Goal: Task Accomplishment & Management: Use online tool/utility

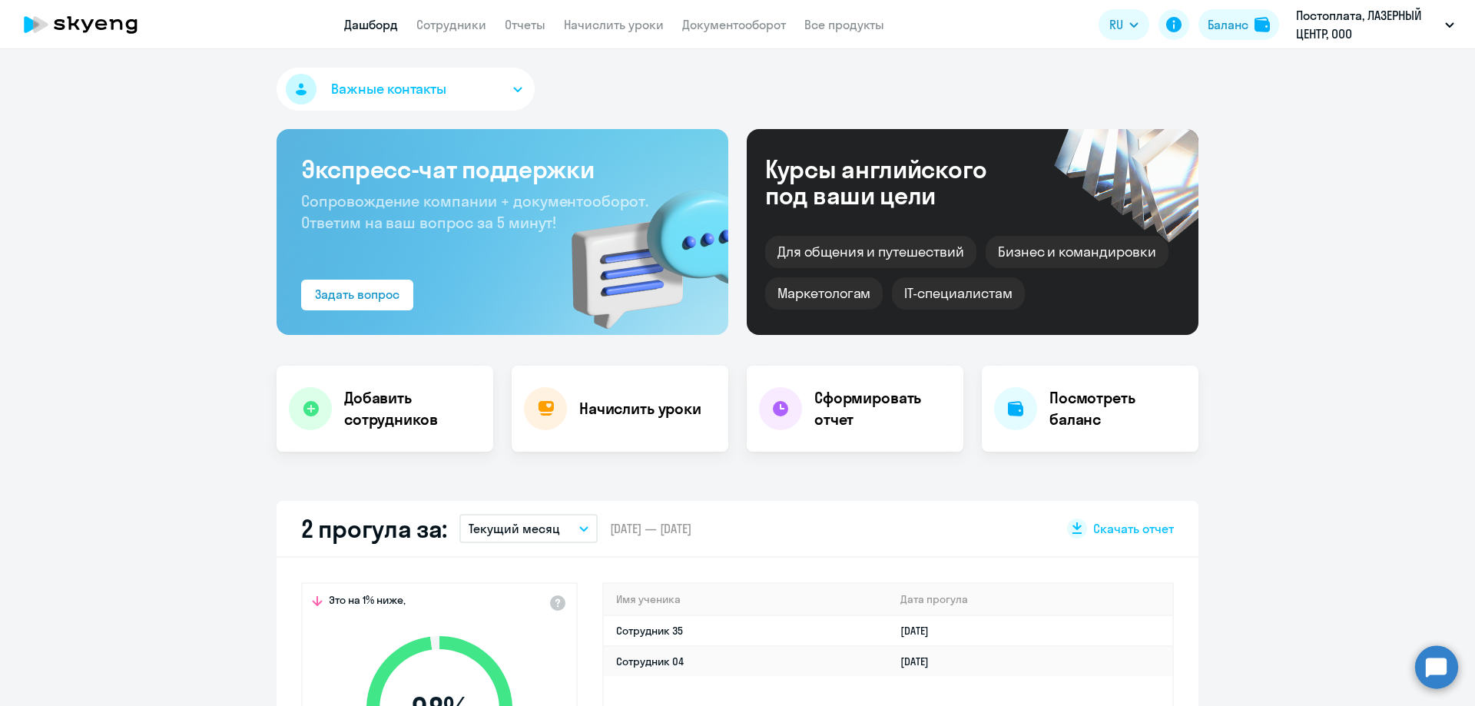
select select "30"
click at [627, 22] on link "Начислить уроки" at bounding box center [614, 24] width 100 height 15
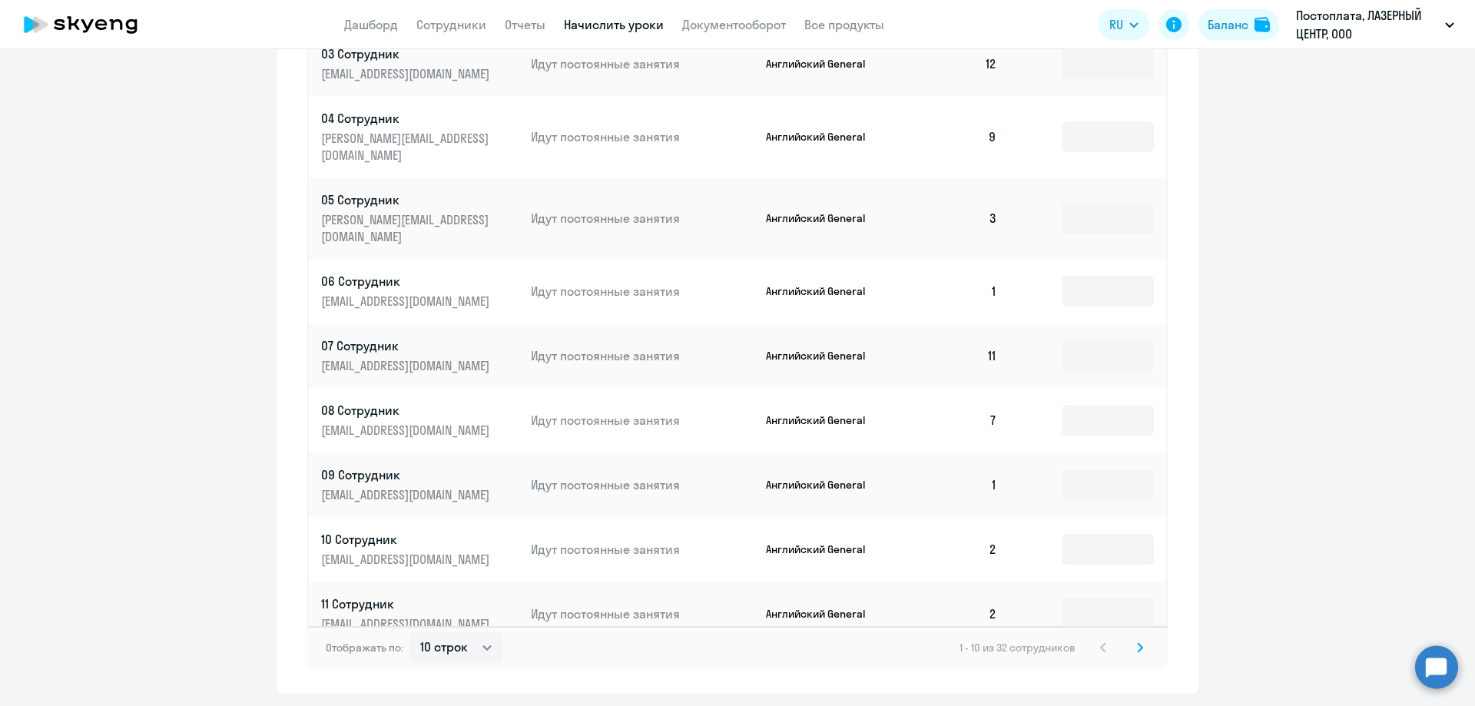
scroll to position [751, 0]
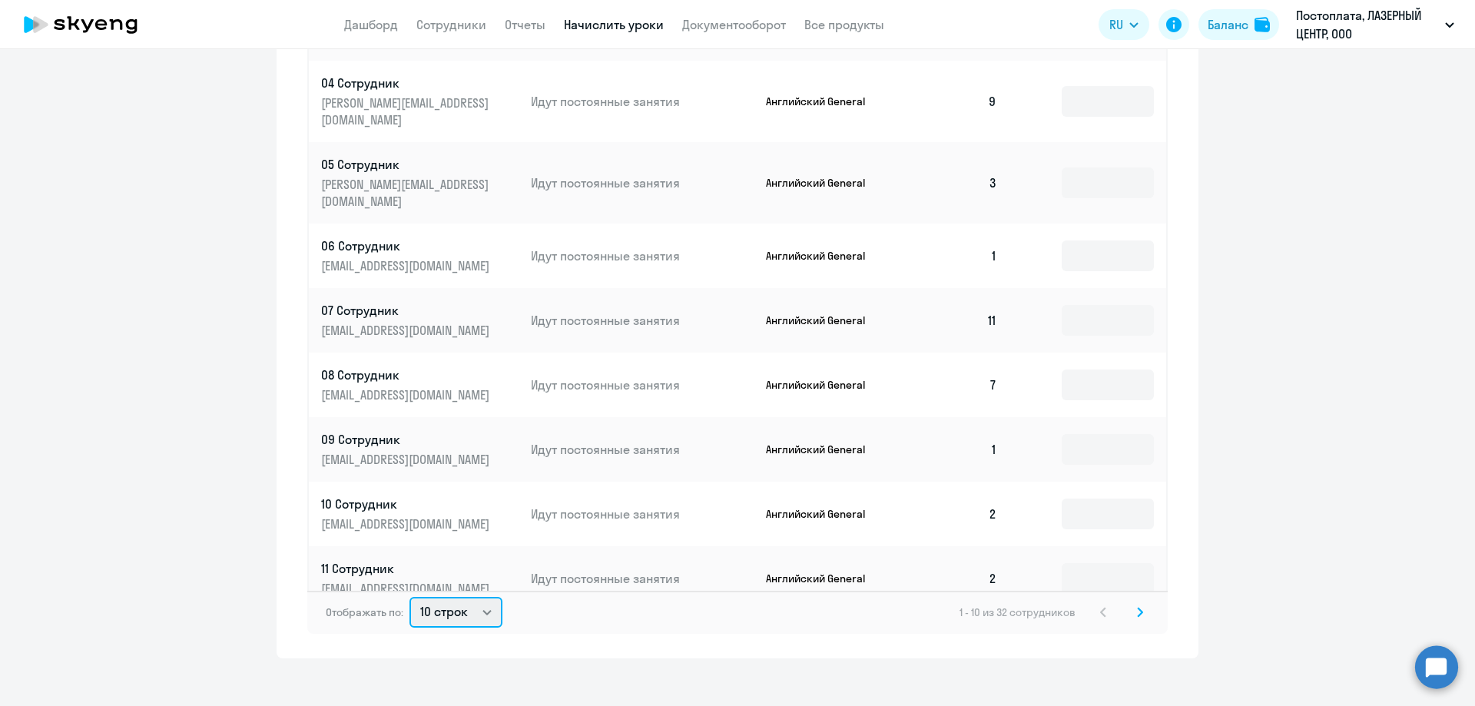
click at [467, 598] on select "10 строк 30 строк 50 строк" at bounding box center [455, 612] width 93 height 31
select select "50"
click at [409, 597] on select "10 строк 30 строк 50 строк" at bounding box center [455, 612] width 93 height 31
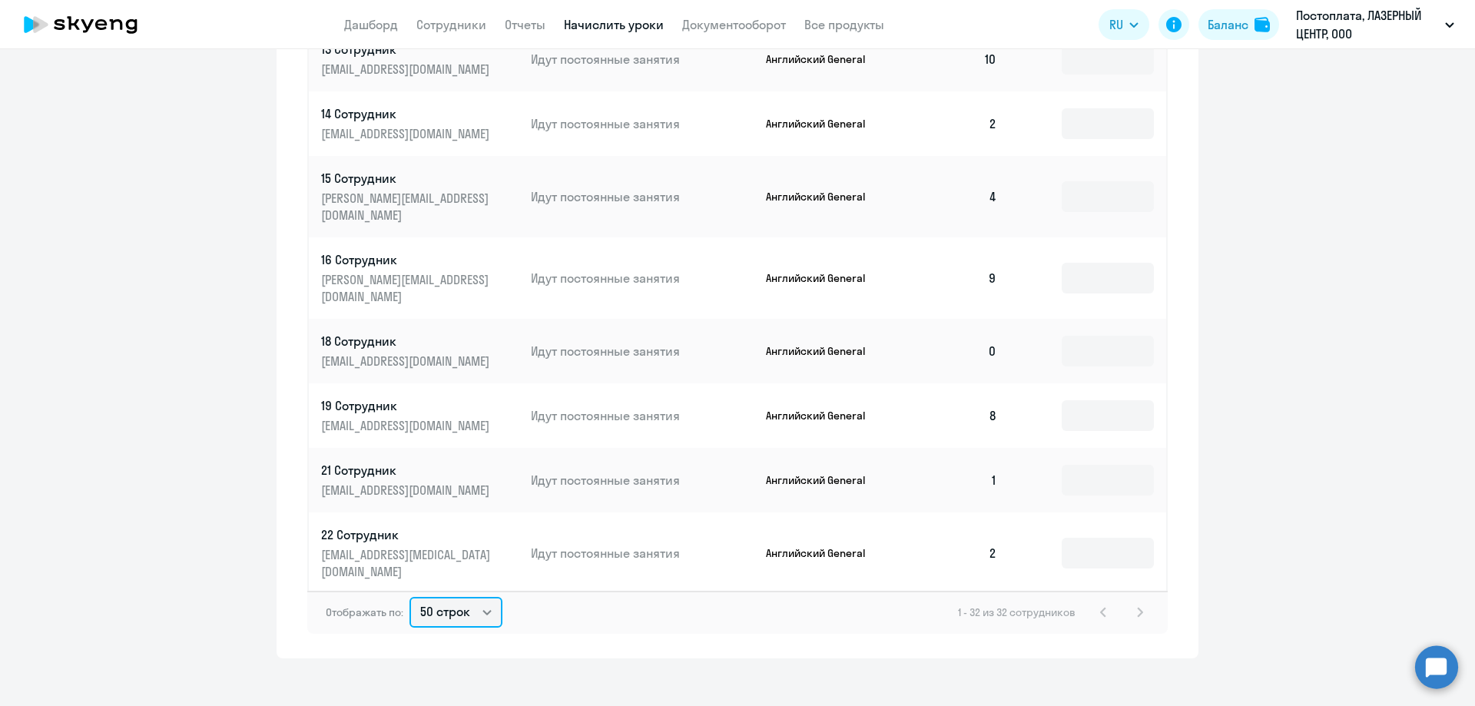
scroll to position [691, 0]
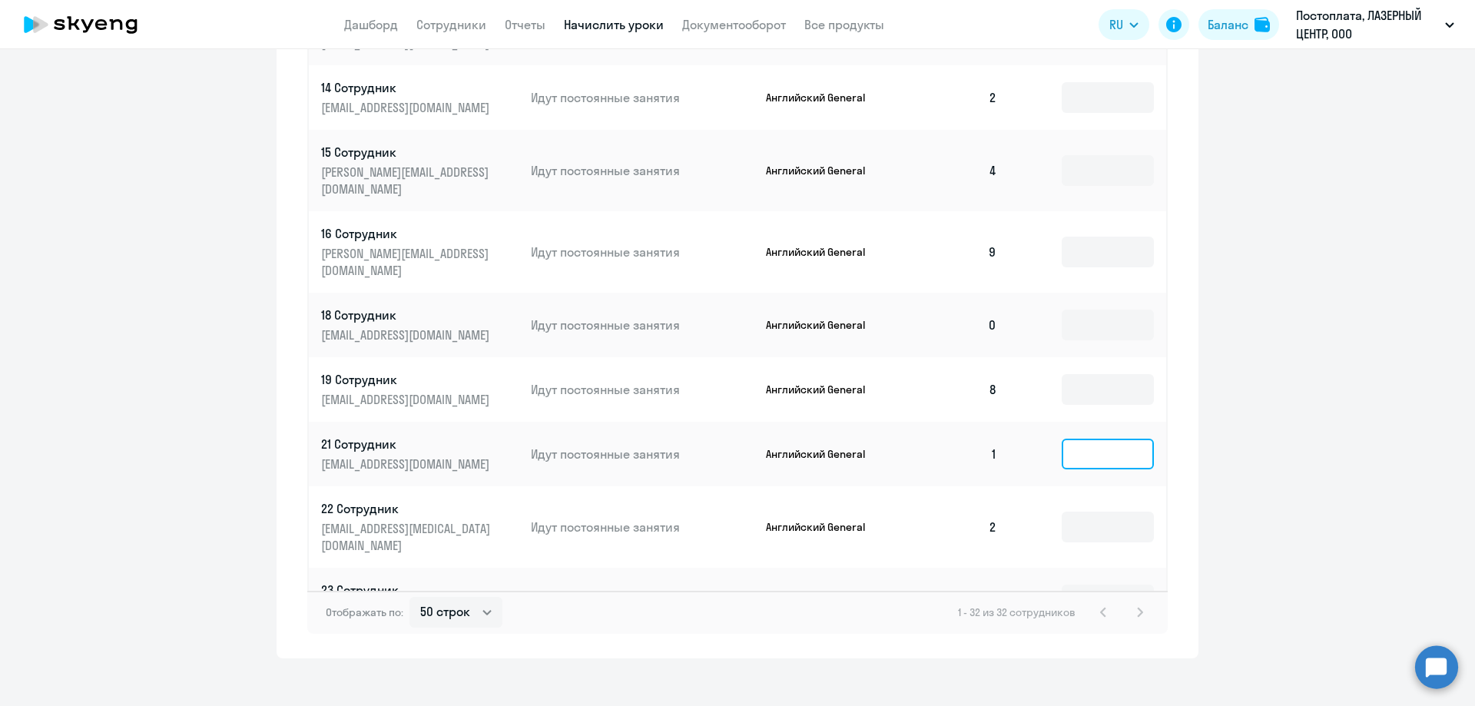
click at [1086, 439] on input at bounding box center [1108, 454] width 92 height 31
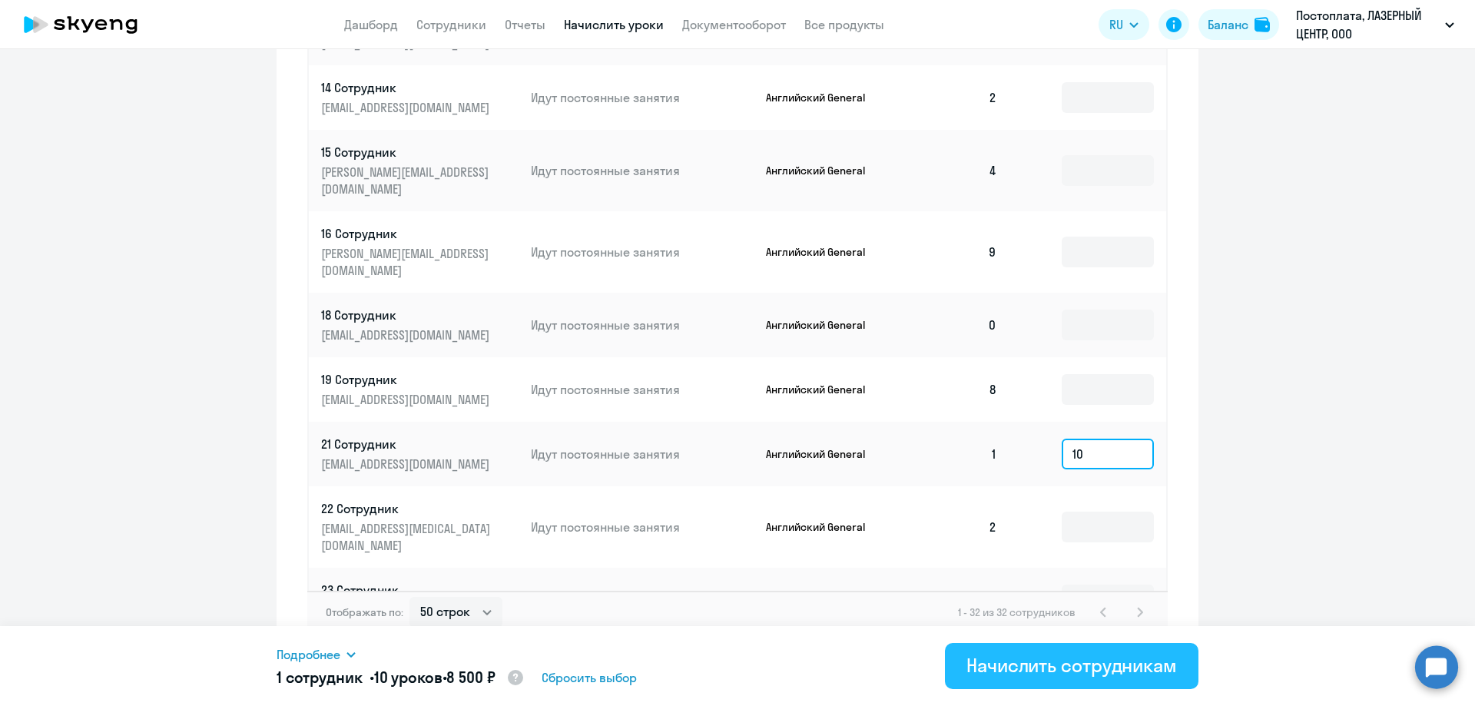
type input "10"
click at [973, 671] on div "Начислить сотрудникам" at bounding box center [1071, 665] width 210 height 25
